Goal: Information Seeking & Learning: Check status

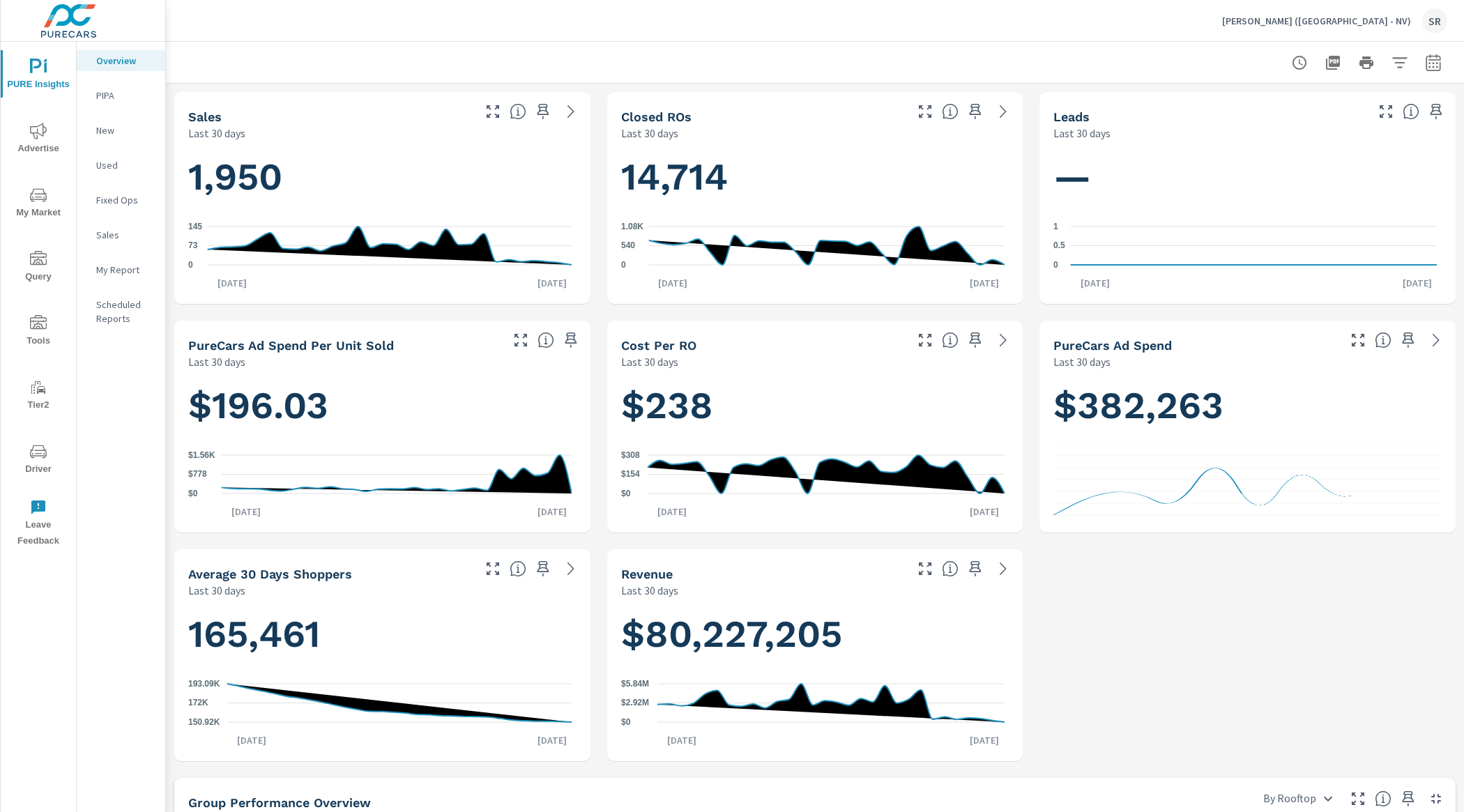
scroll to position [680, 0]
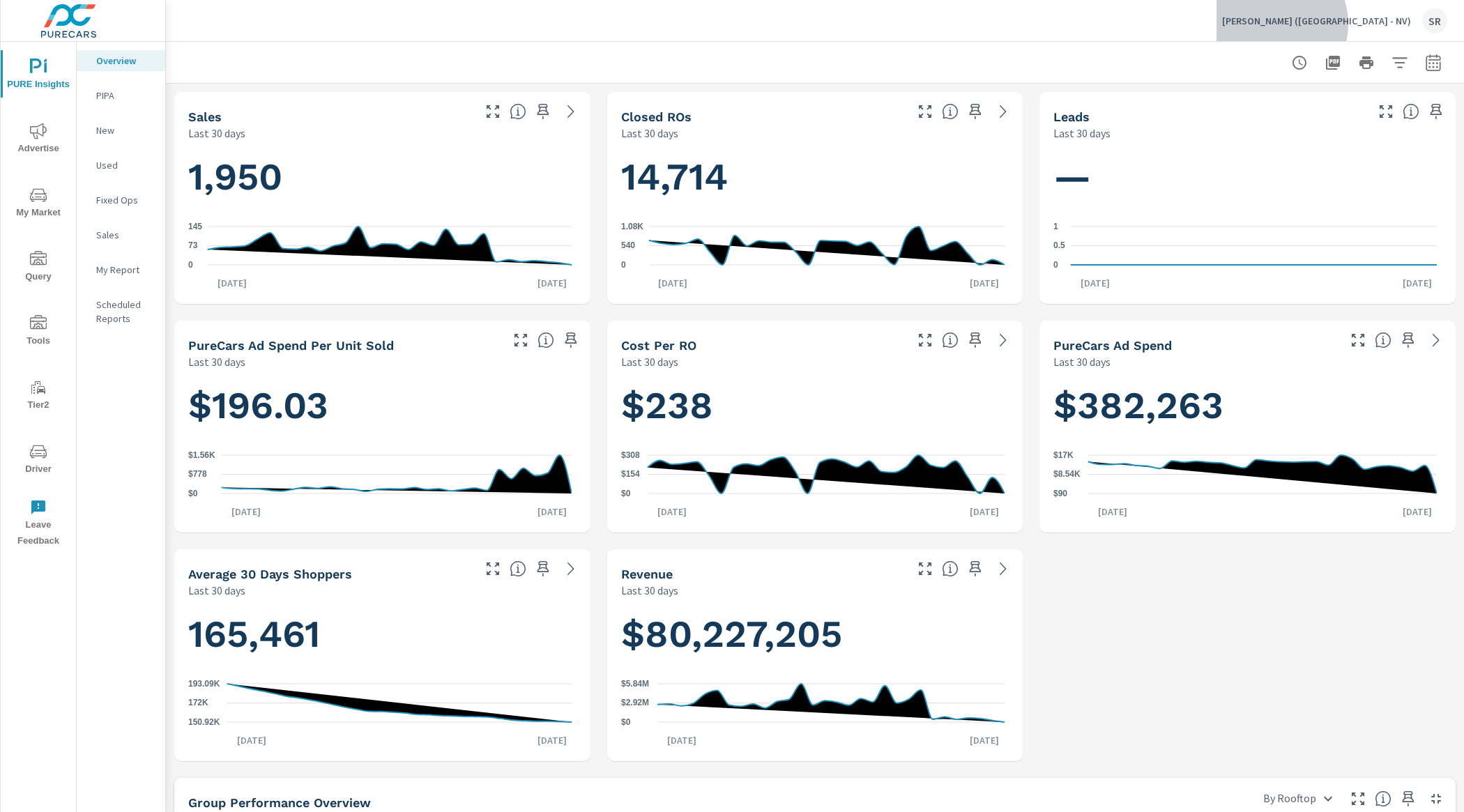
click at [1377, 24] on p "Earnhardt (AZ - NV)" at bounding box center [1316, 21] width 189 height 13
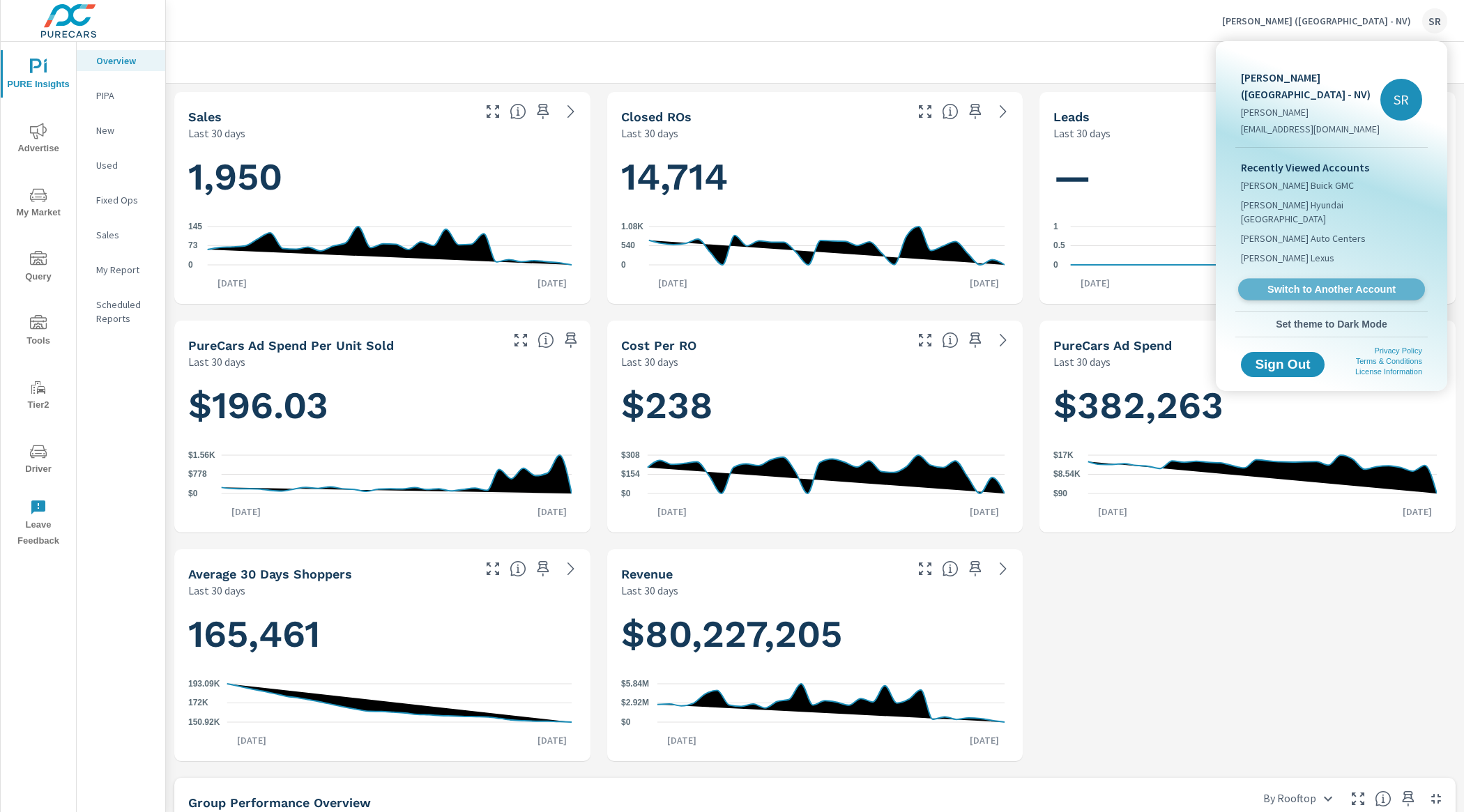
click at [1312, 283] on span "Switch to Another Account" at bounding box center [1331, 290] width 171 height 13
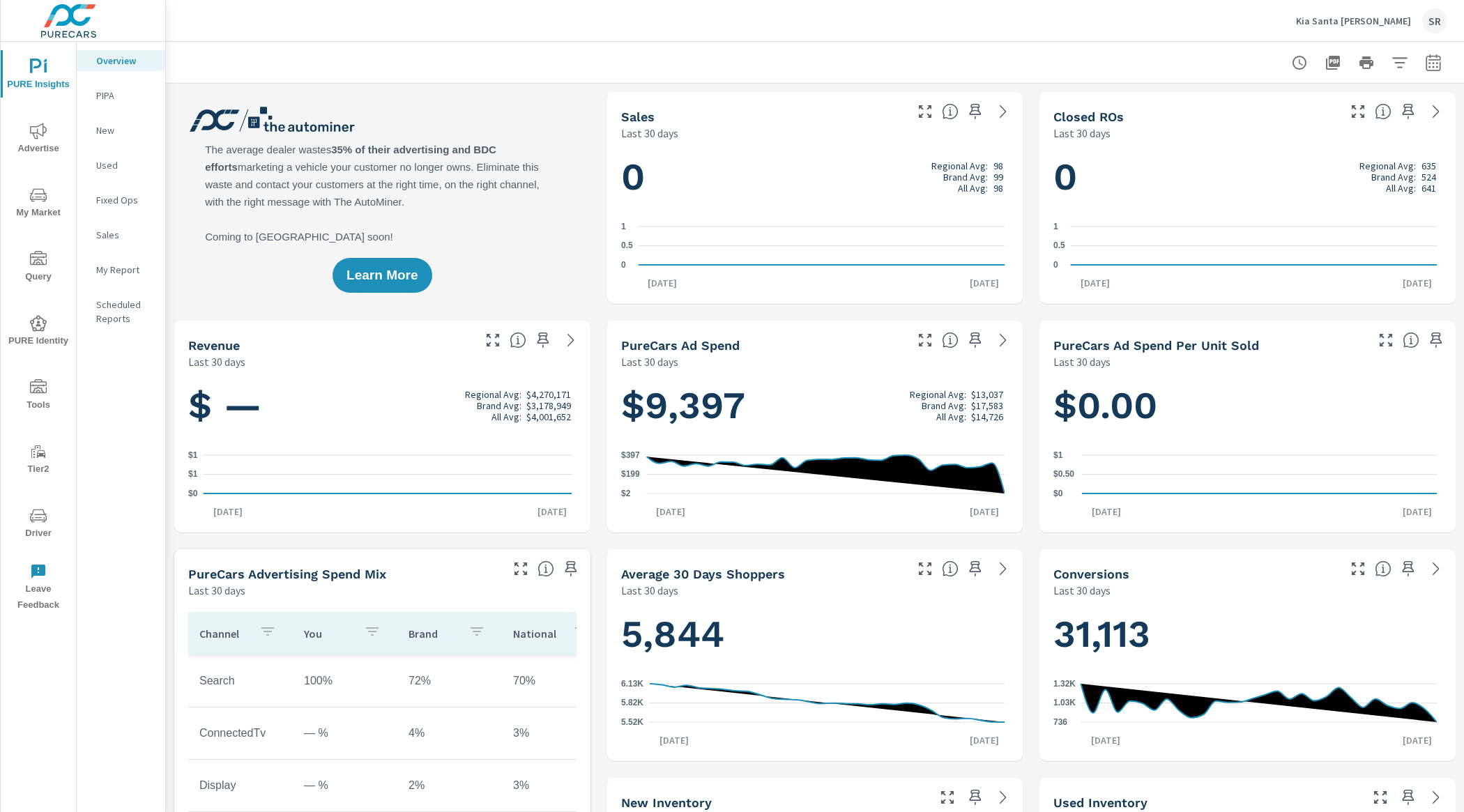
click at [55, 137] on span "Advertise" at bounding box center [37, 139] width 67 height 34
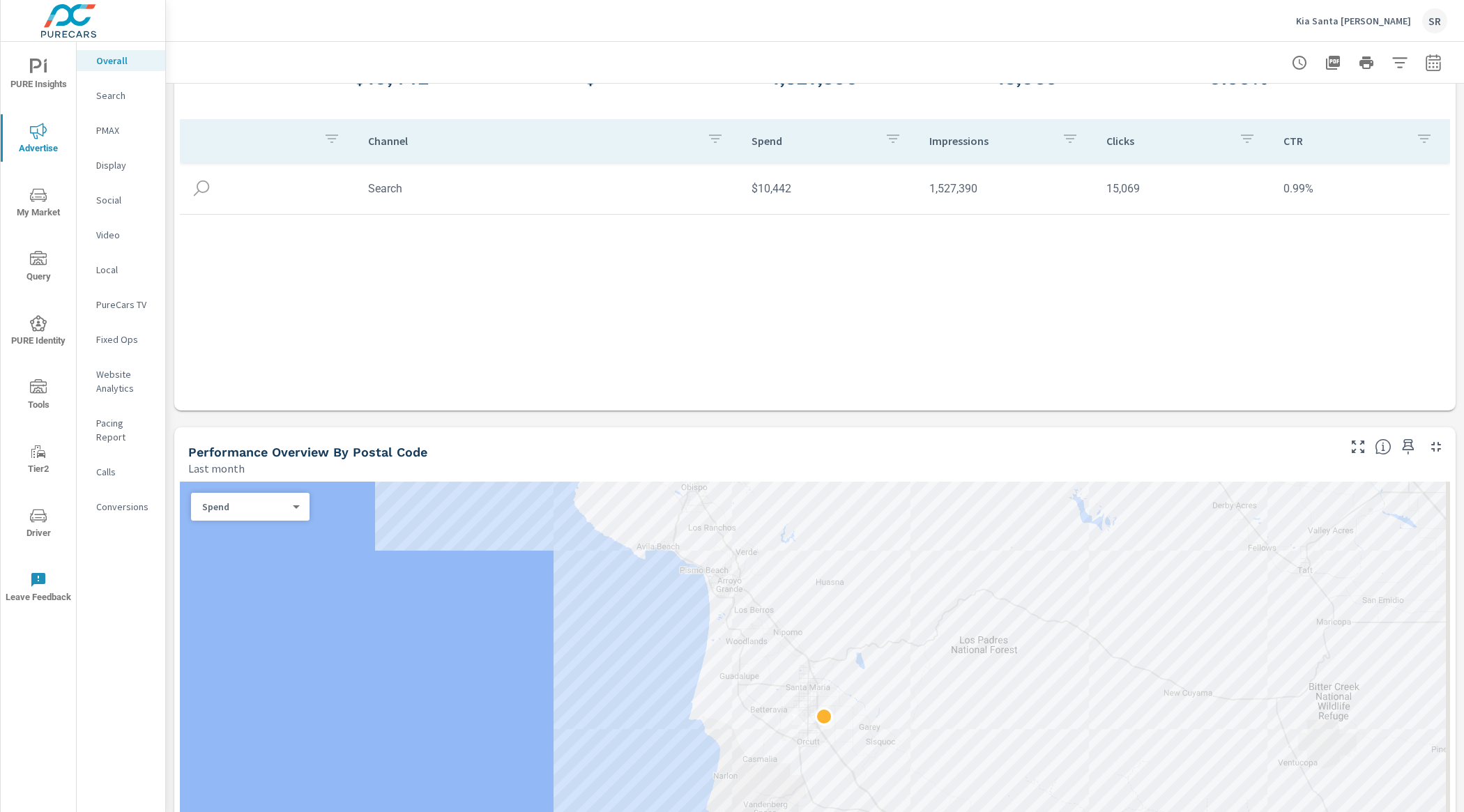
scroll to position [122, 0]
click at [113, 94] on p "Search" at bounding box center [124, 95] width 58 height 14
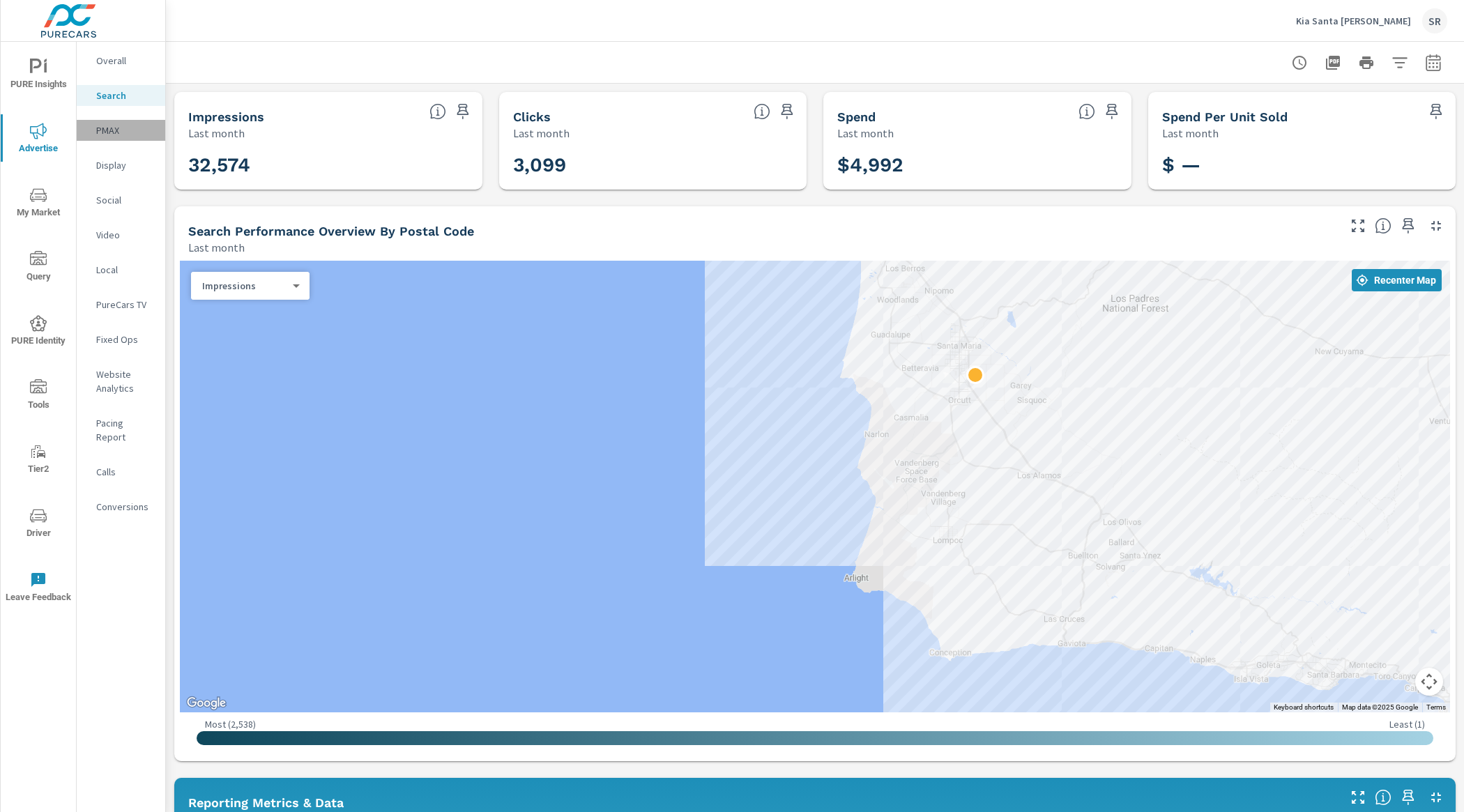
click at [113, 127] on p "PMAX" at bounding box center [124, 130] width 58 height 14
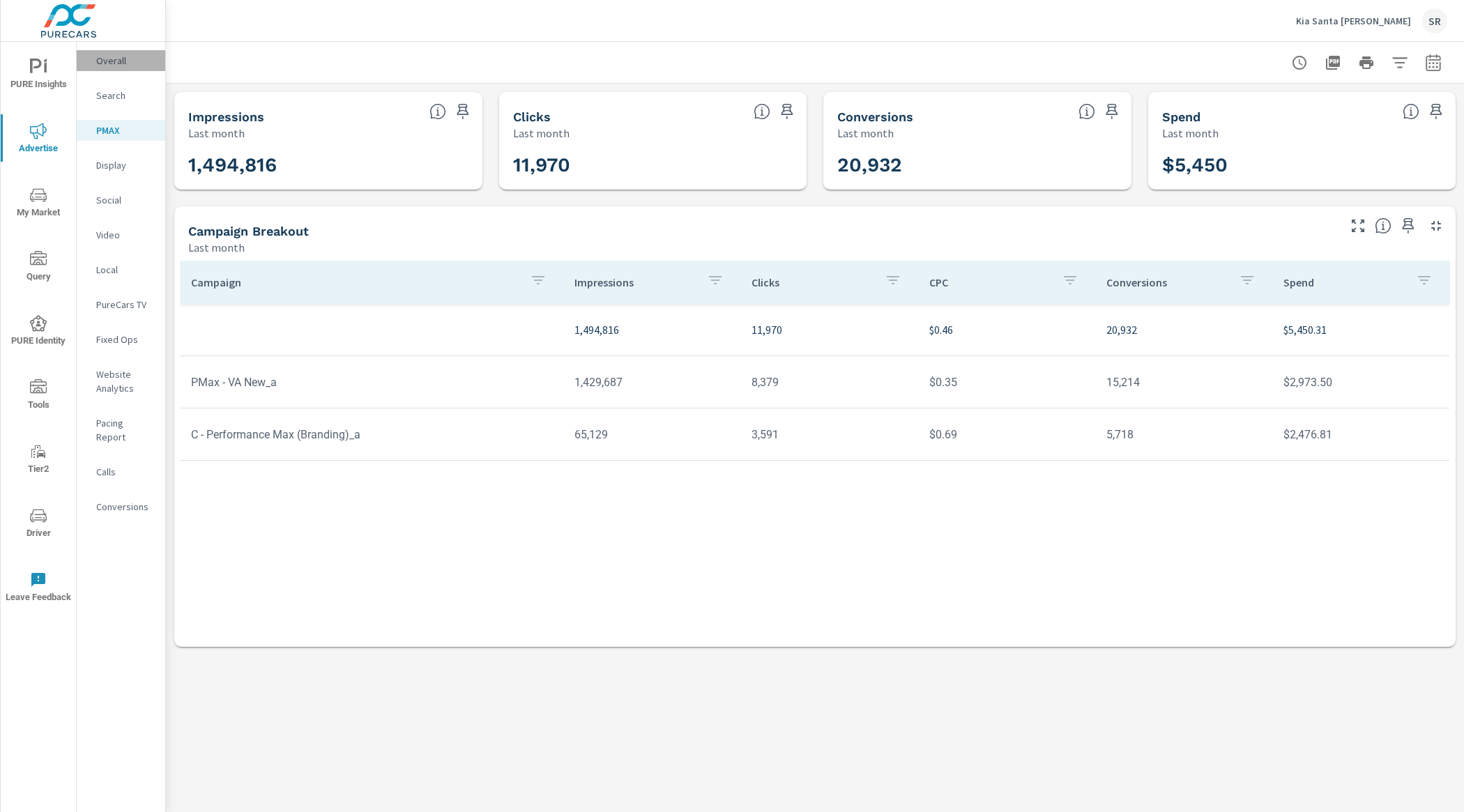
click at [110, 61] on p "Overall" at bounding box center [124, 60] width 58 height 14
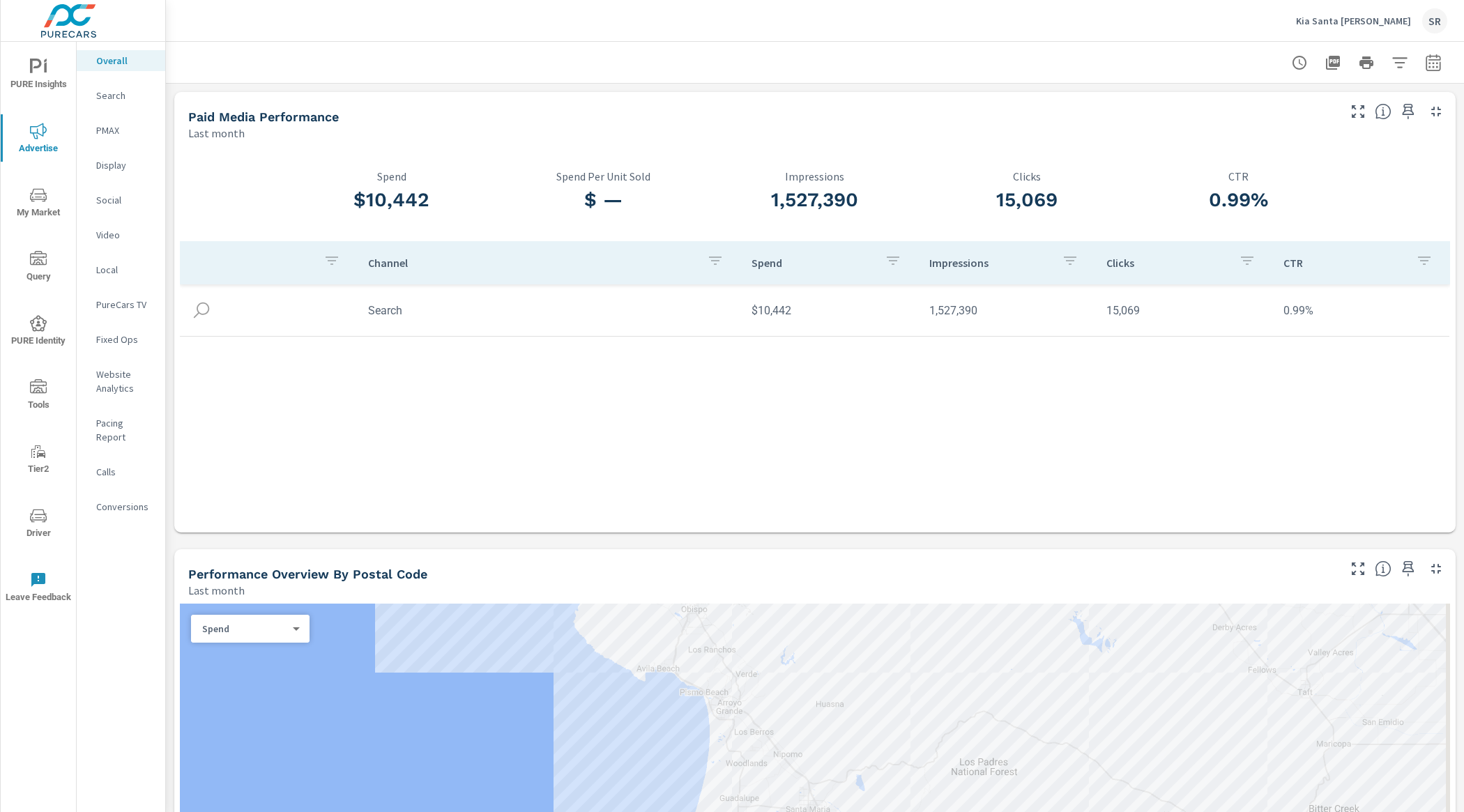
click at [1068, 60] on div at bounding box center [815, 62] width 1265 height 41
click at [37, 526] on span "Driver" at bounding box center [37, 523] width 67 height 34
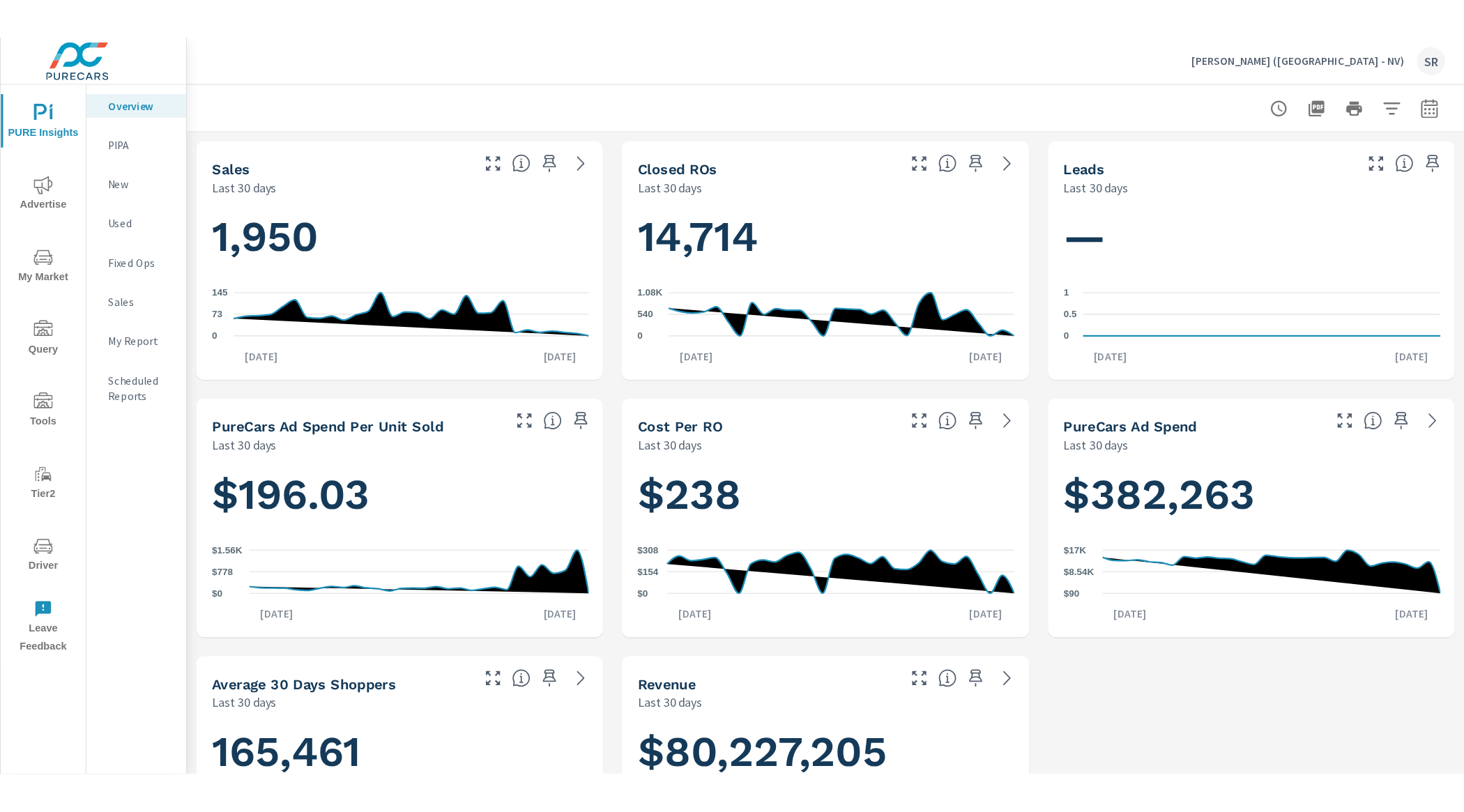
scroll to position [680, 0]
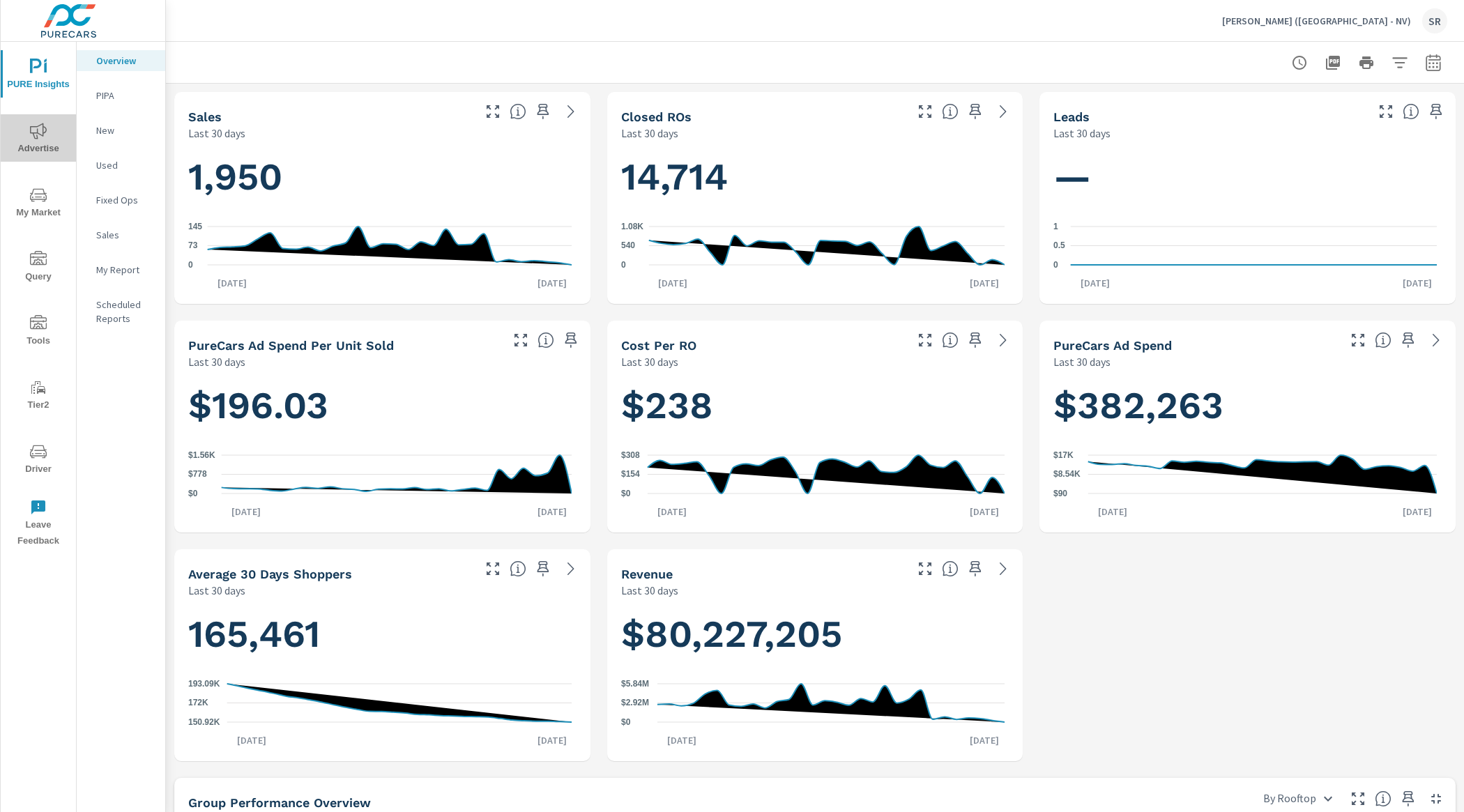
click at [47, 144] on span "Advertise" at bounding box center [37, 139] width 67 height 34
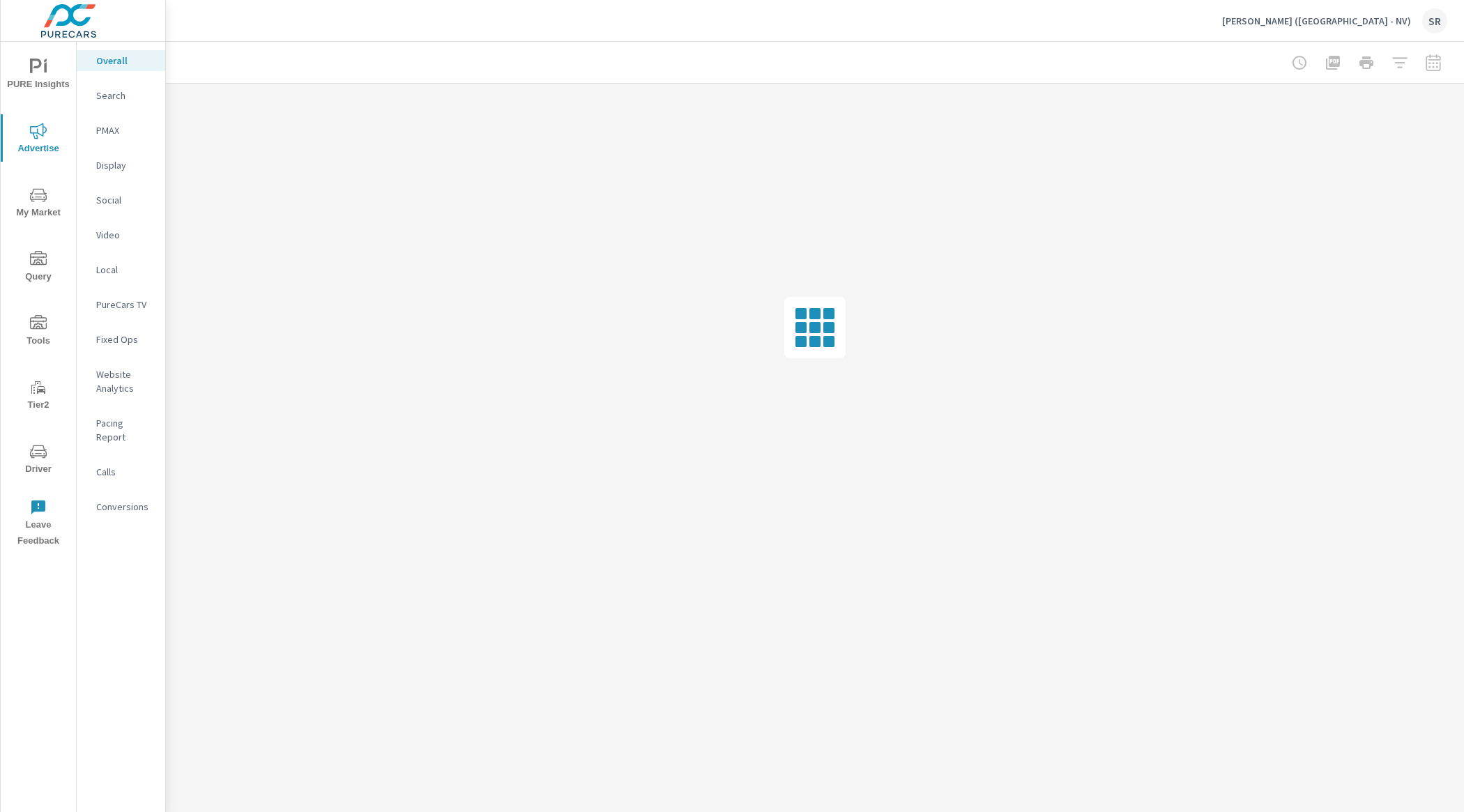
click at [1317, 16] on p "Earnhardt (AZ - NV)" at bounding box center [1316, 21] width 189 height 13
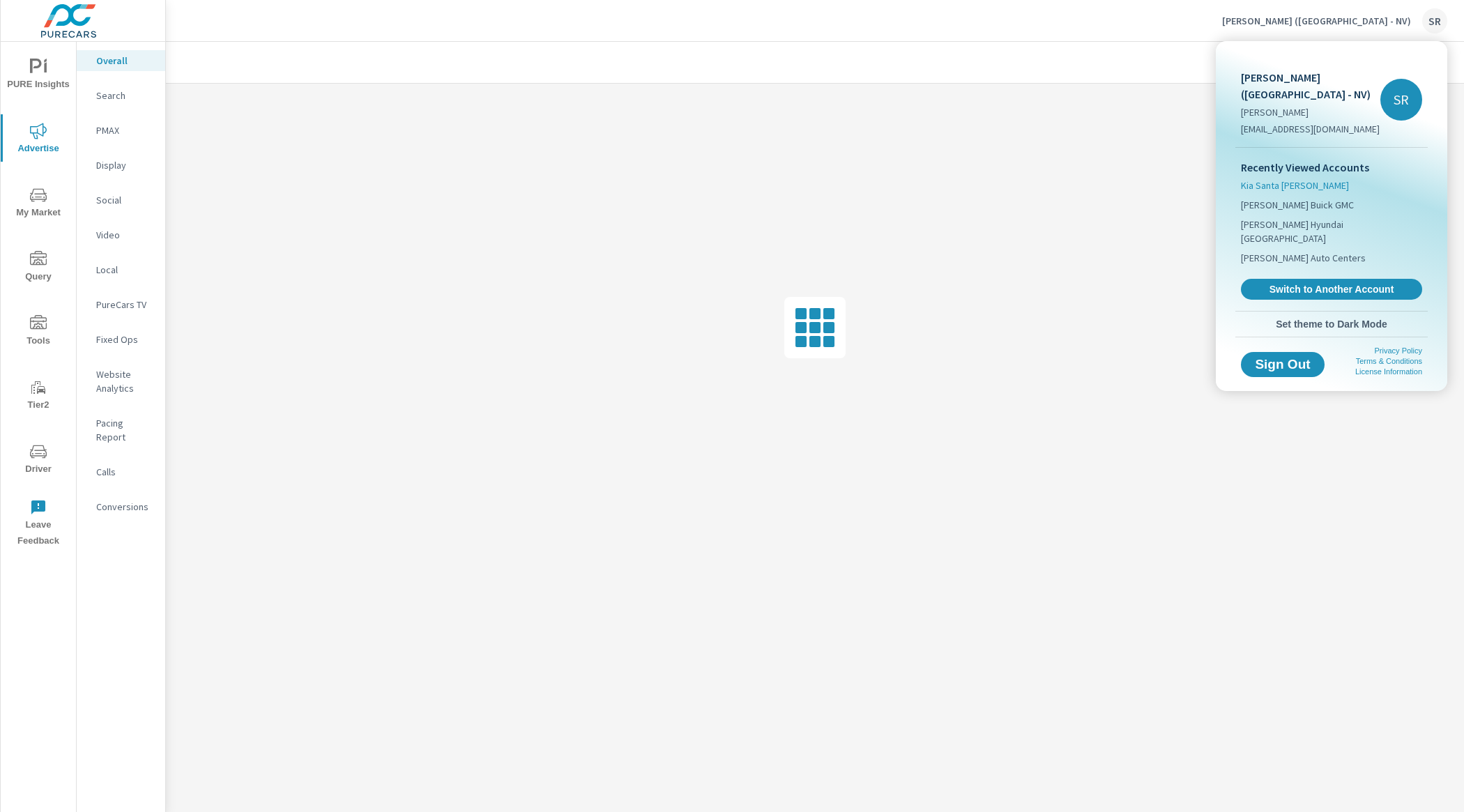
click at [1298, 178] on span "Kia Santa Maria" at bounding box center [1295, 185] width 108 height 14
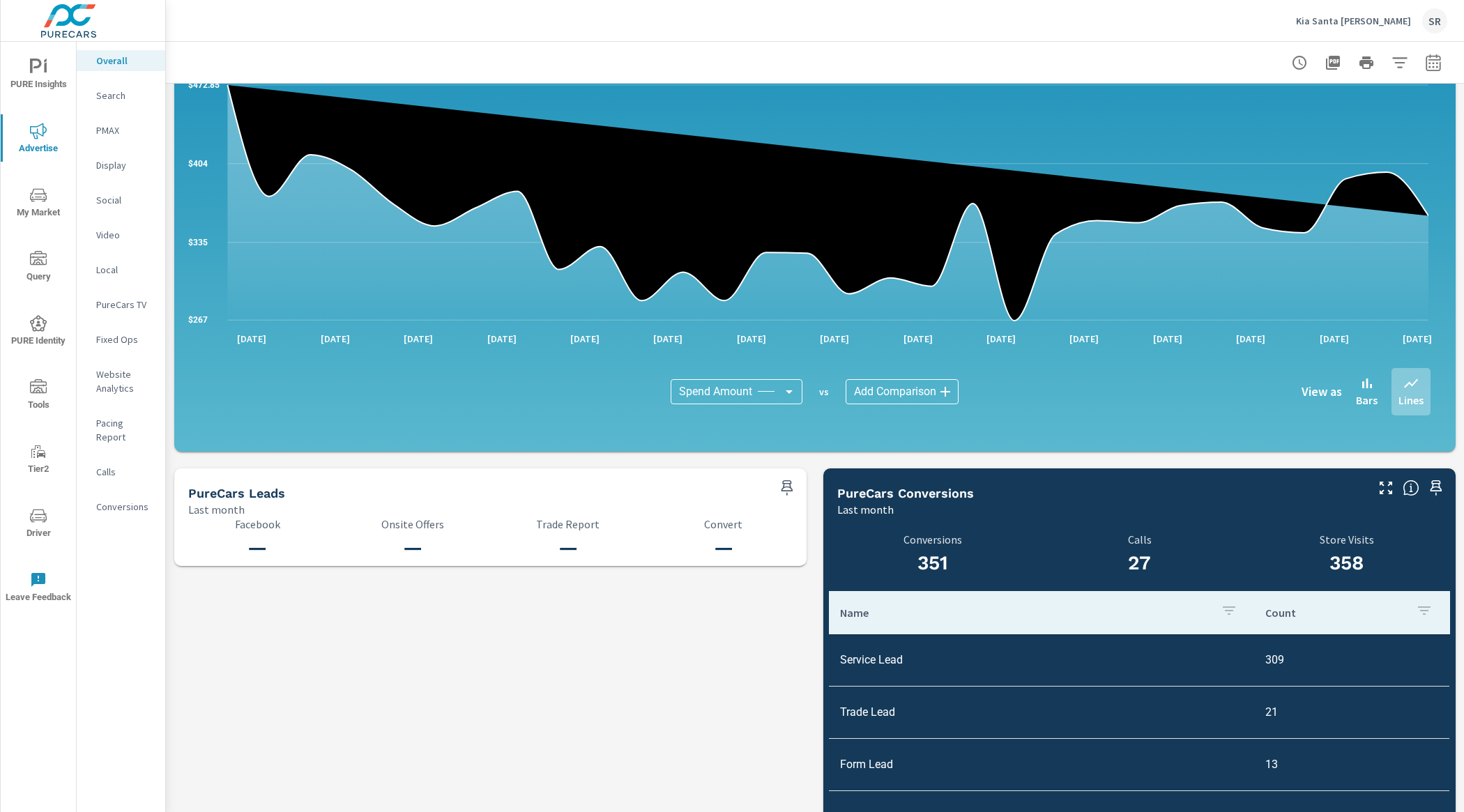
scroll to position [1214, 0]
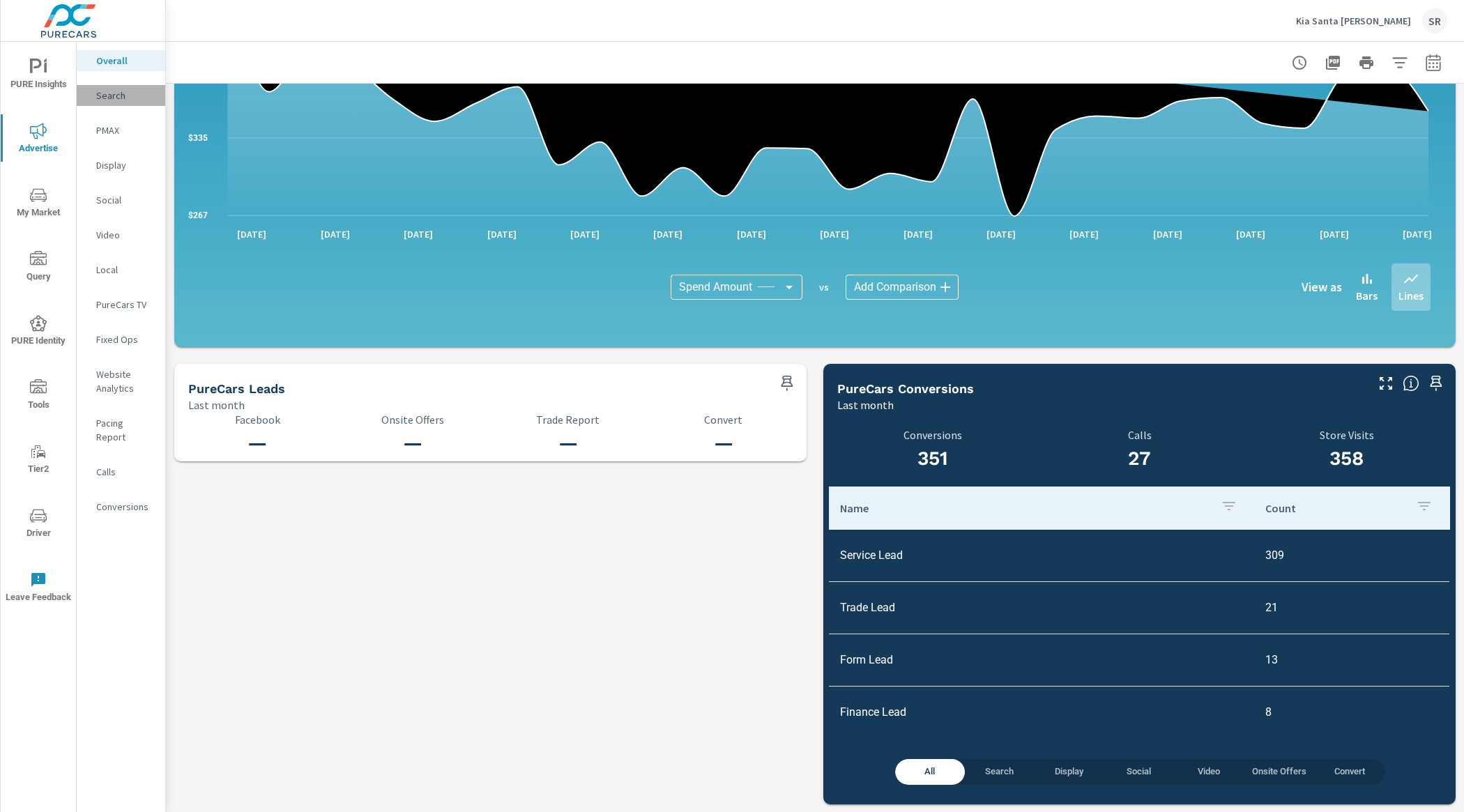
click at [98, 89] on p "Search" at bounding box center [124, 95] width 58 height 14
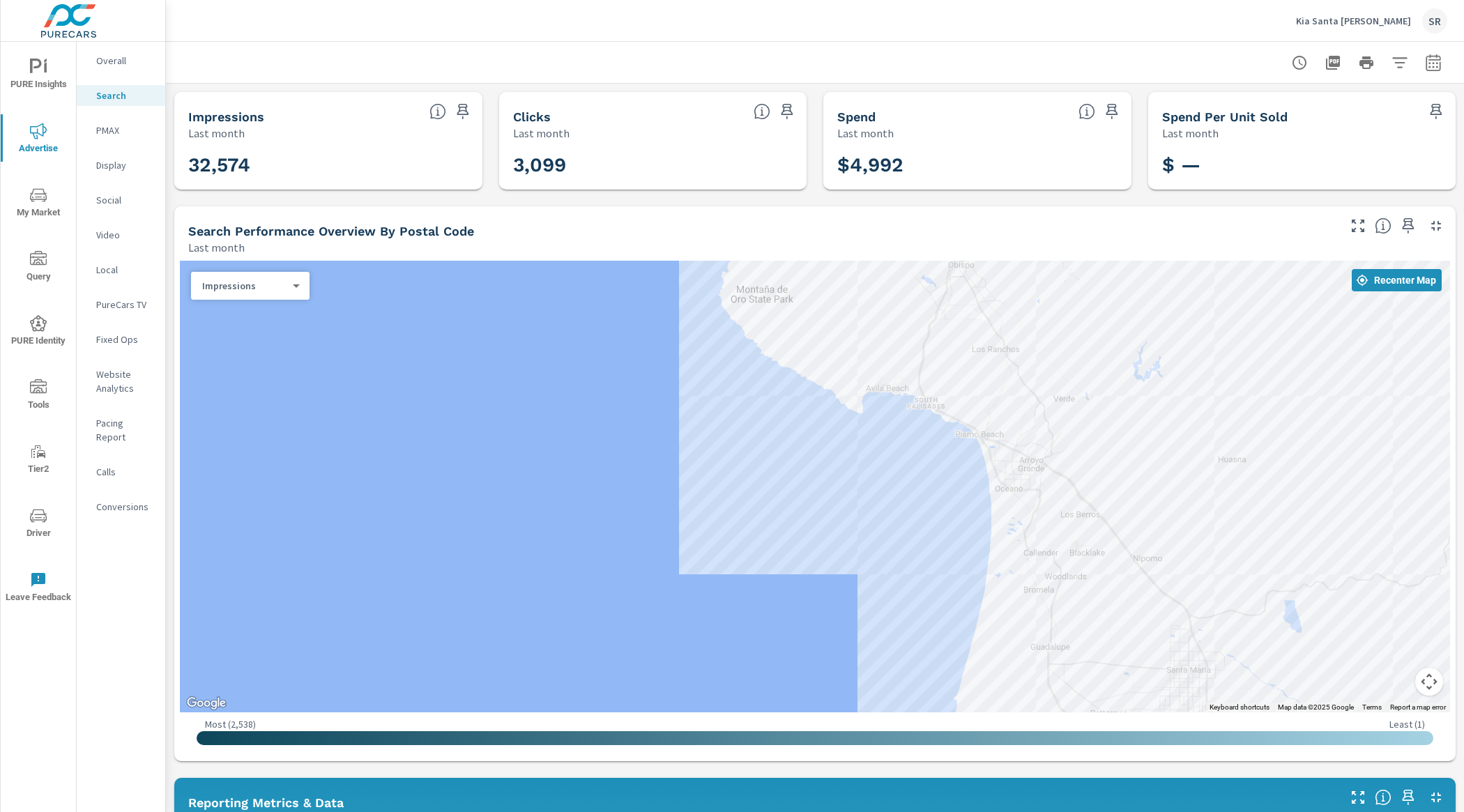
click at [31, 520] on icon "nav menu" at bounding box center [38, 515] width 16 height 13
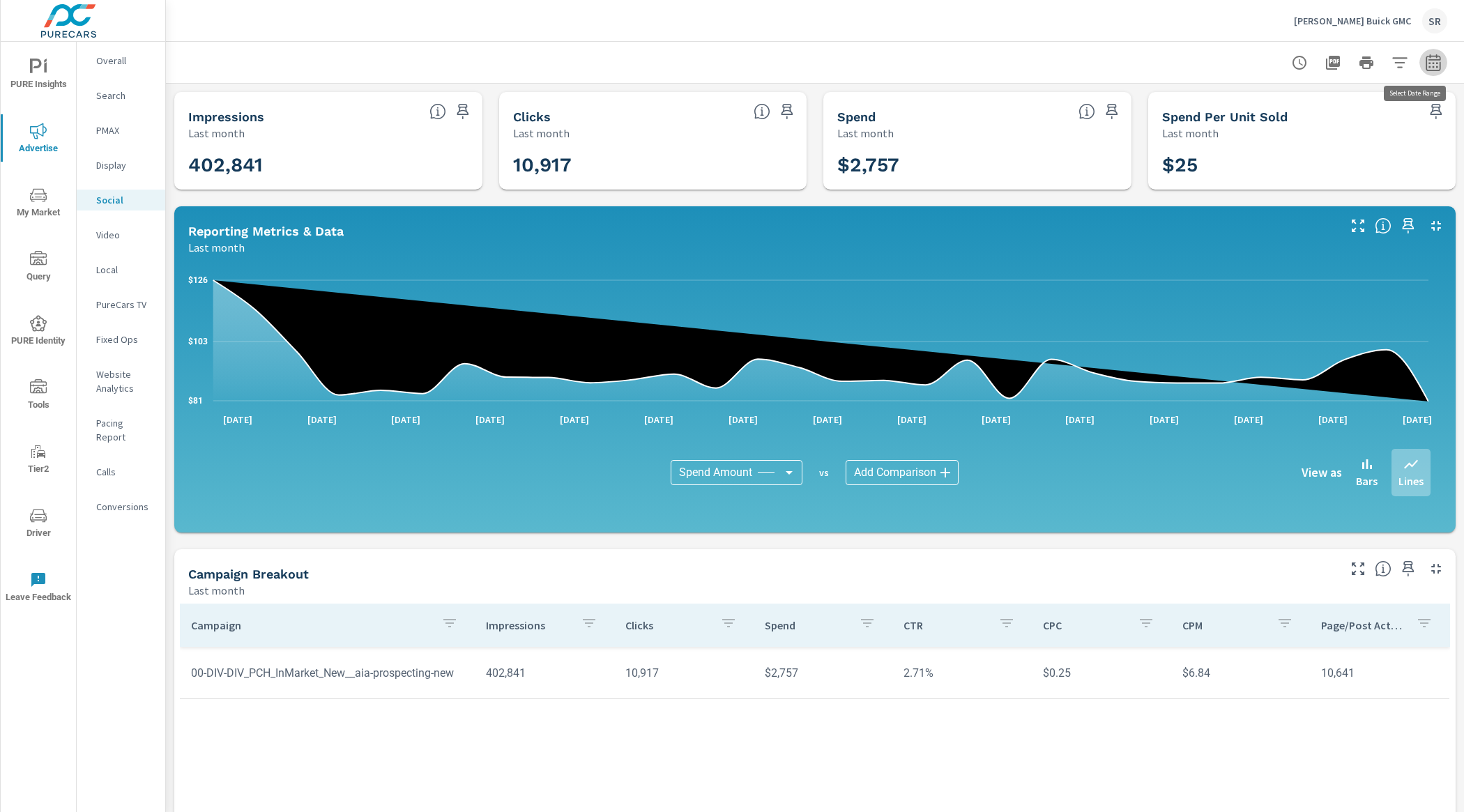
click at [1425, 67] on icon "button" at bounding box center [1433, 63] width 16 height 16
select select "Last month"
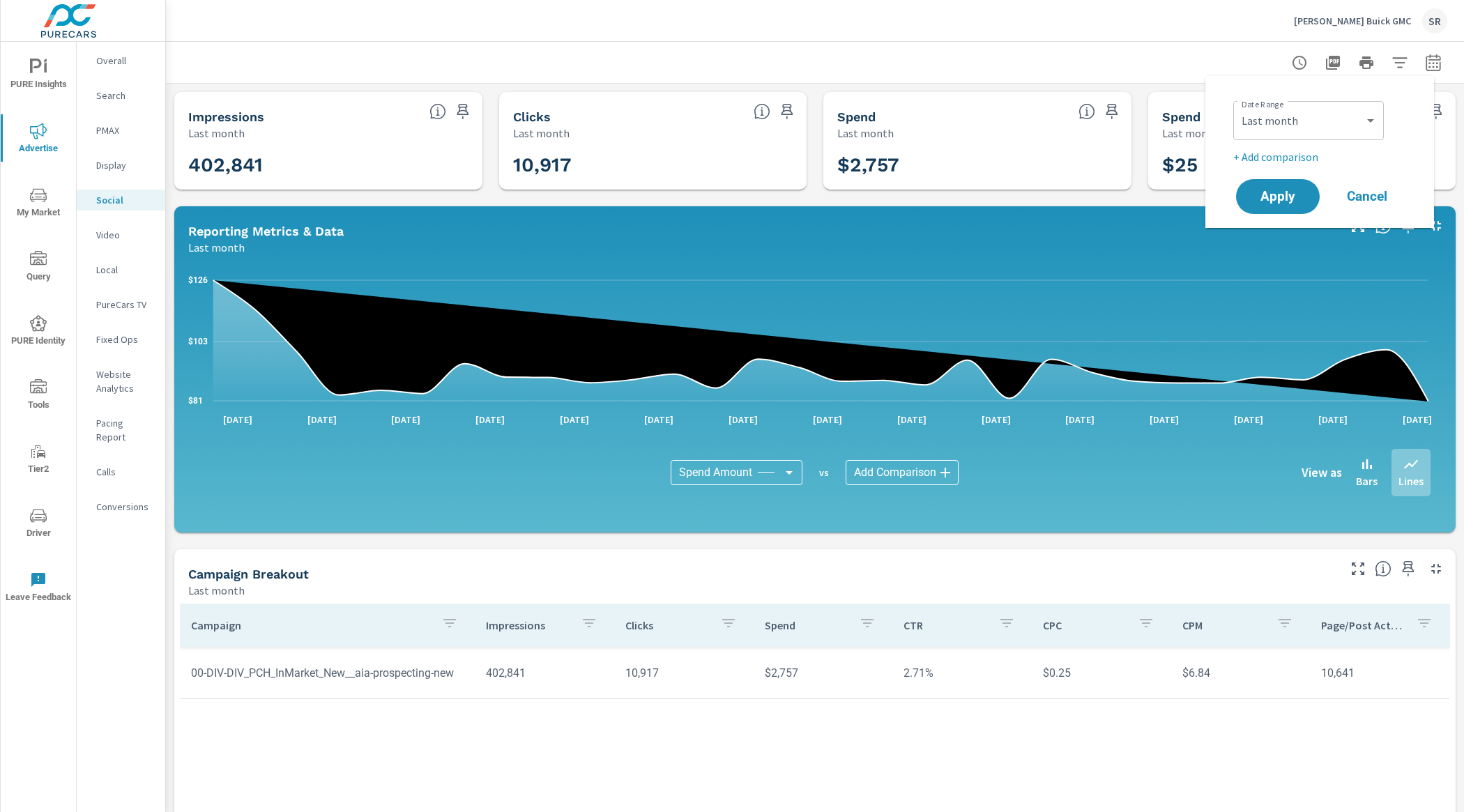
click at [1310, 153] on p "+ Add comparison" at bounding box center [1321, 156] width 178 height 16
select select "Previous period"
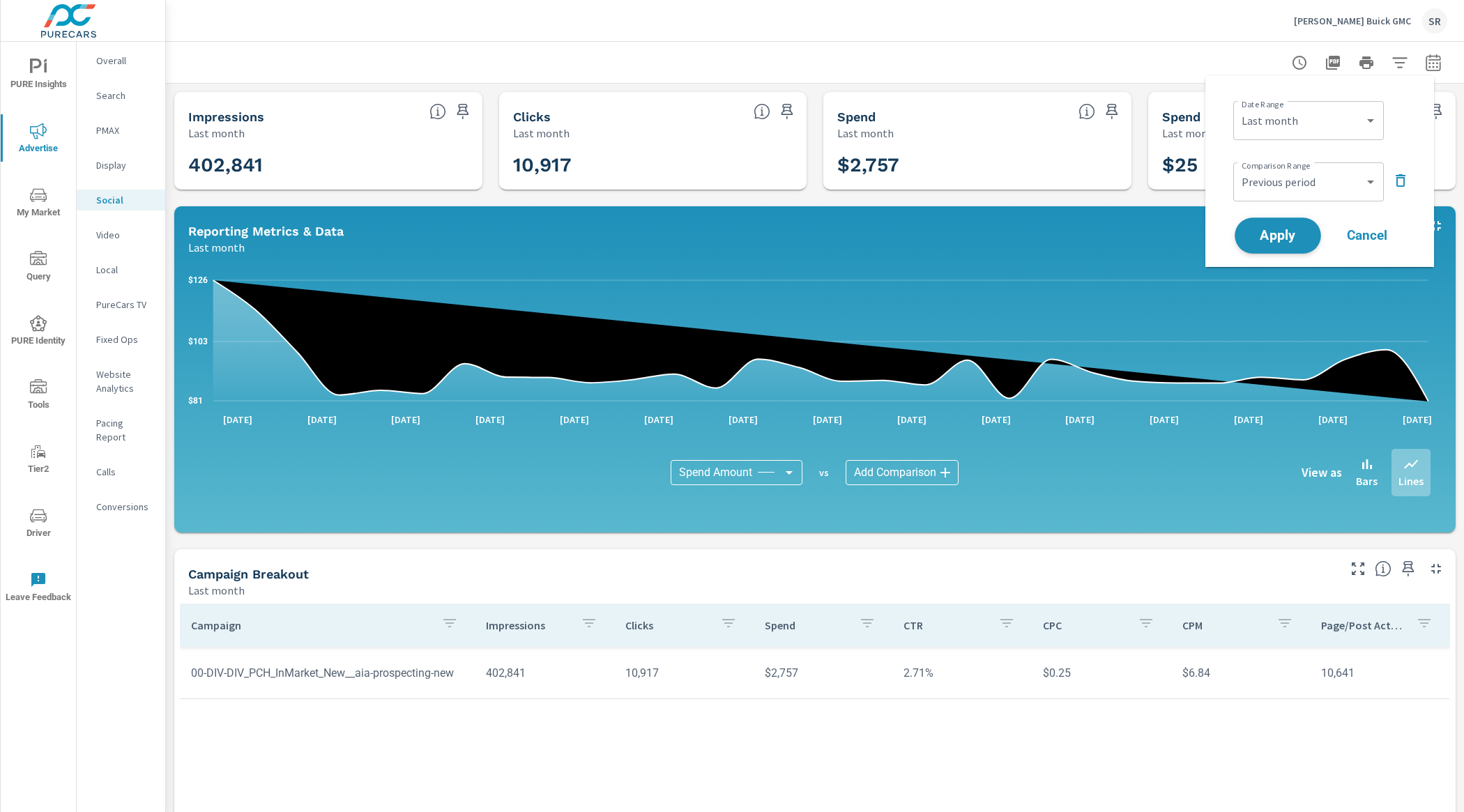
click at [1298, 223] on button "Apply" at bounding box center [1278, 236] width 87 height 37
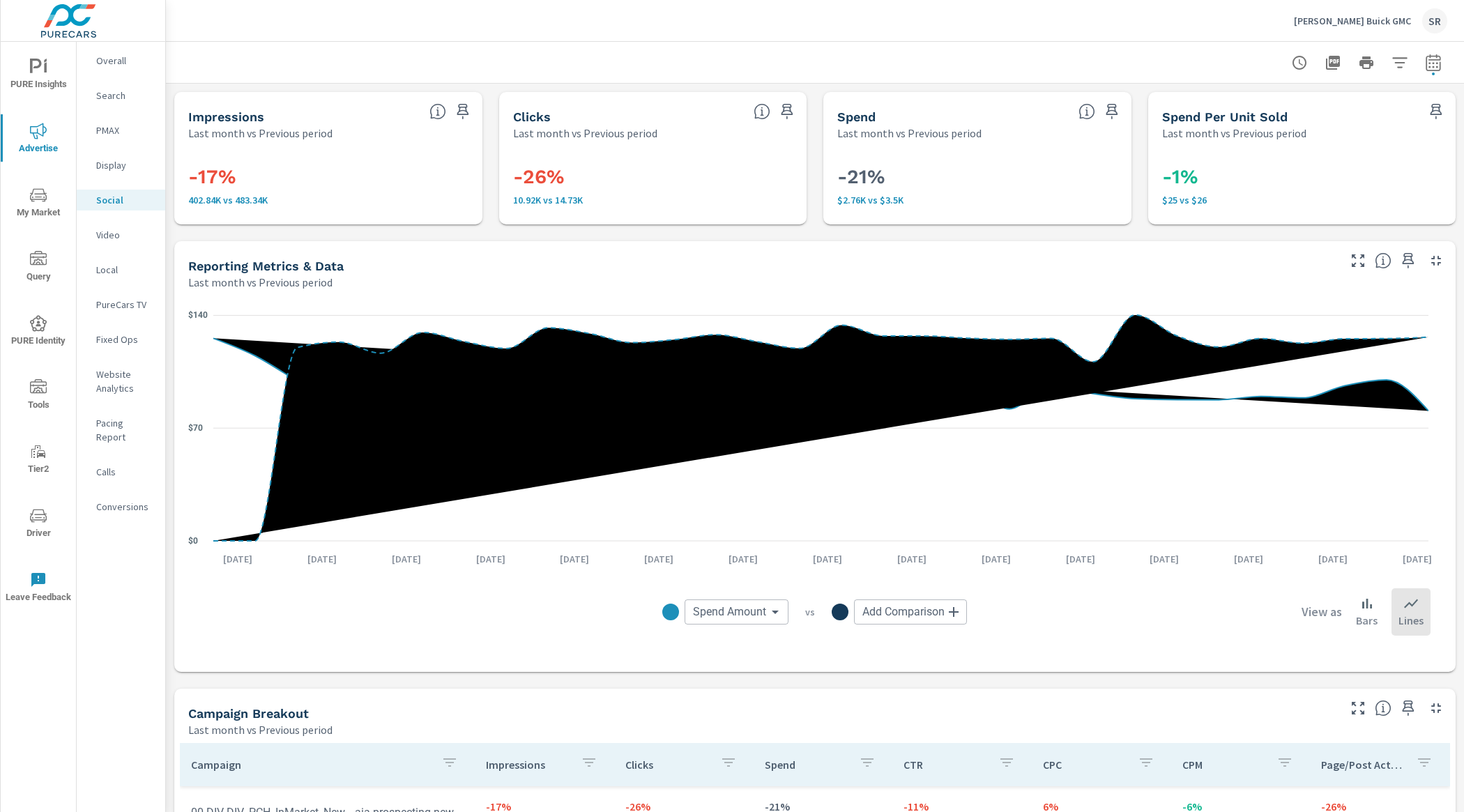
click at [1426, 69] on icon "button" at bounding box center [1433, 62] width 15 height 16
select select "Last month"
select select "Previous period"
click at [128, 505] on nav "Overall Search PMAX Display Social Video Local PureCars TV Fixed Ops Website An…" at bounding box center [121, 290] width 89 height 495
click at [130, 500] on p "Conversions" at bounding box center [124, 506] width 58 height 14
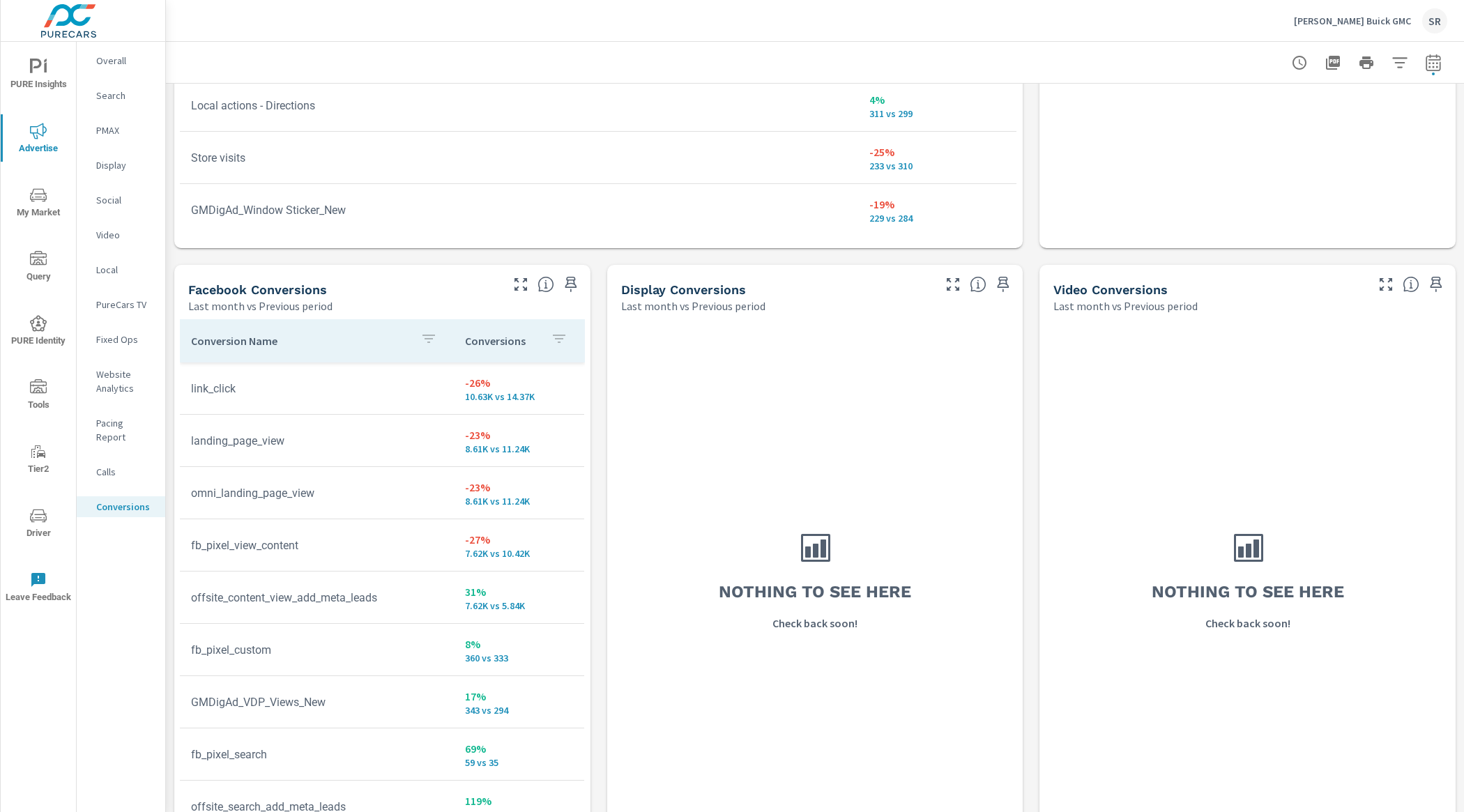
scroll to position [1209, 0]
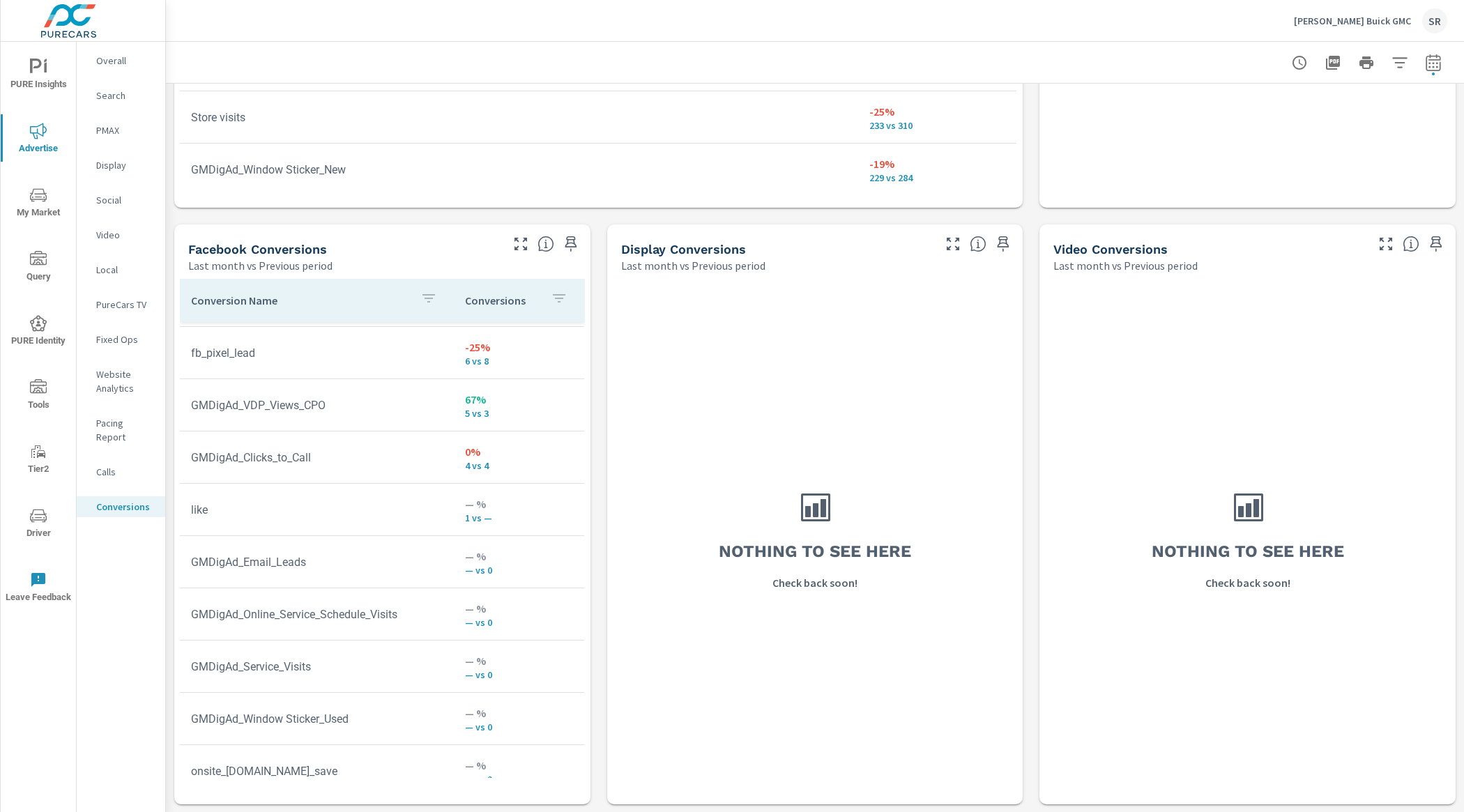
scroll to position [642, 0]
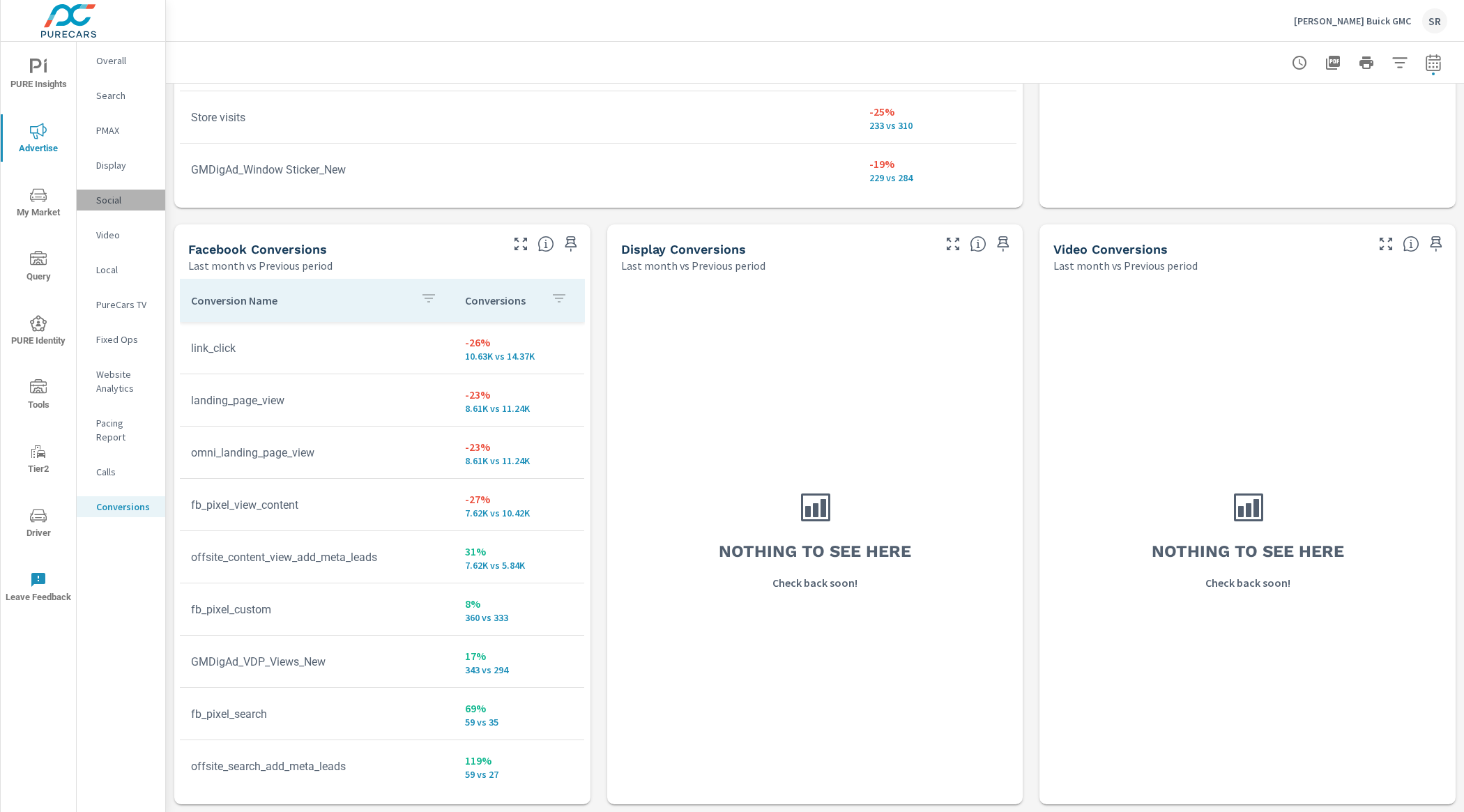
click at [112, 193] on p "Social" at bounding box center [124, 199] width 58 height 14
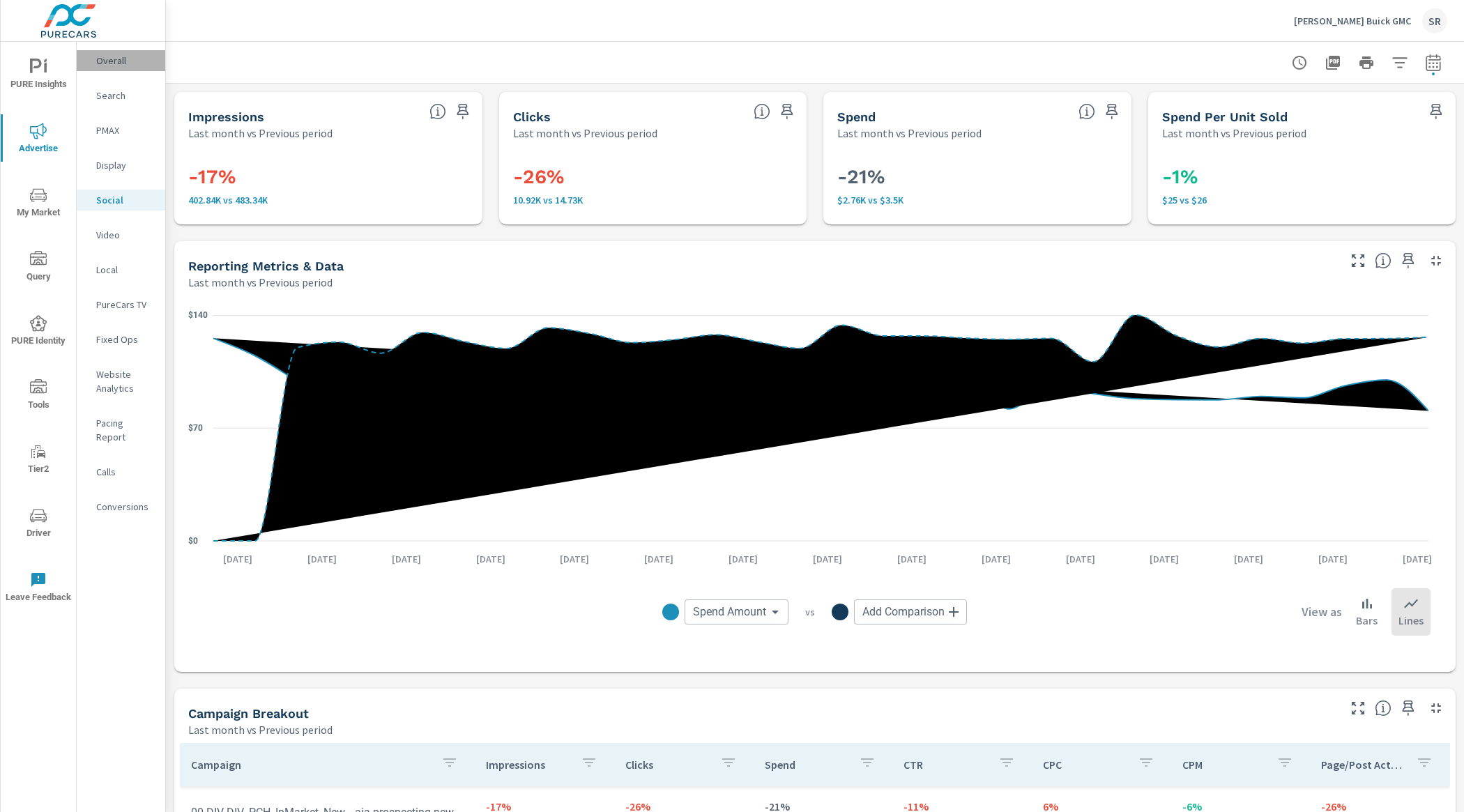
click at [113, 66] on p "Overall" at bounding box center [124, 60] width 58 height 14
